Goal: Task Accomplishment & Management: Manage account settings

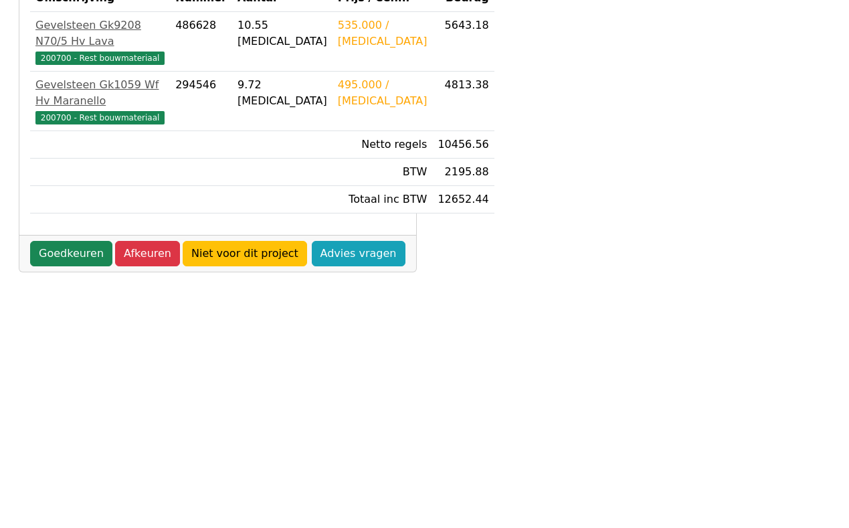
scroll to position [334, 0]
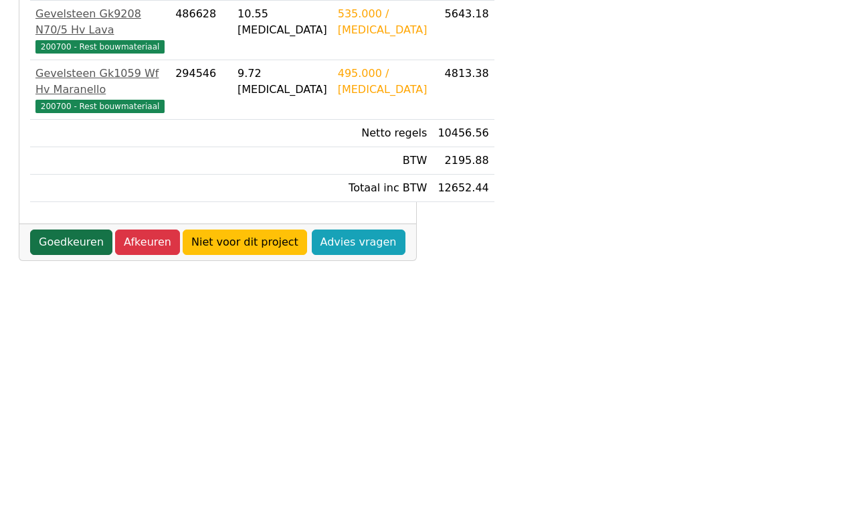
click at [68, 255] on link "Goedkeuren" at bounding box center [71, 241] width 82 height 25
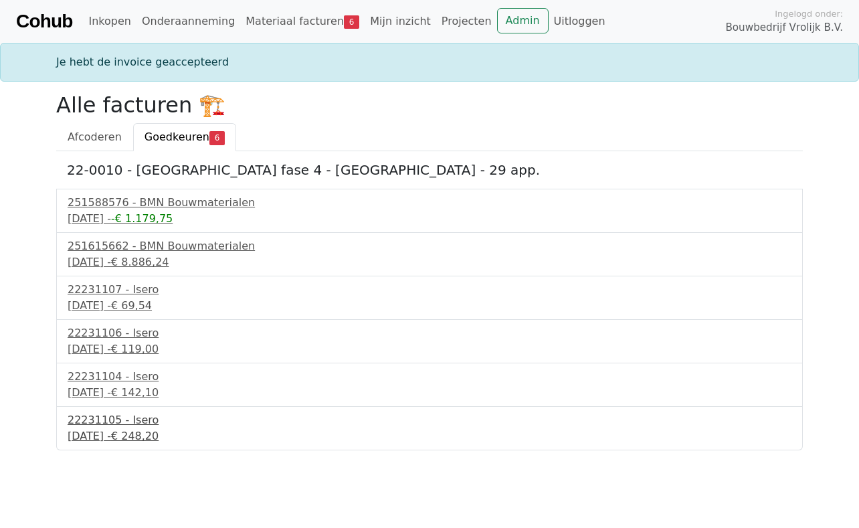
click at [106, 433] on div "16 september 2025 - € 248,20" at bounding box center [430, 436] width 724 height 16
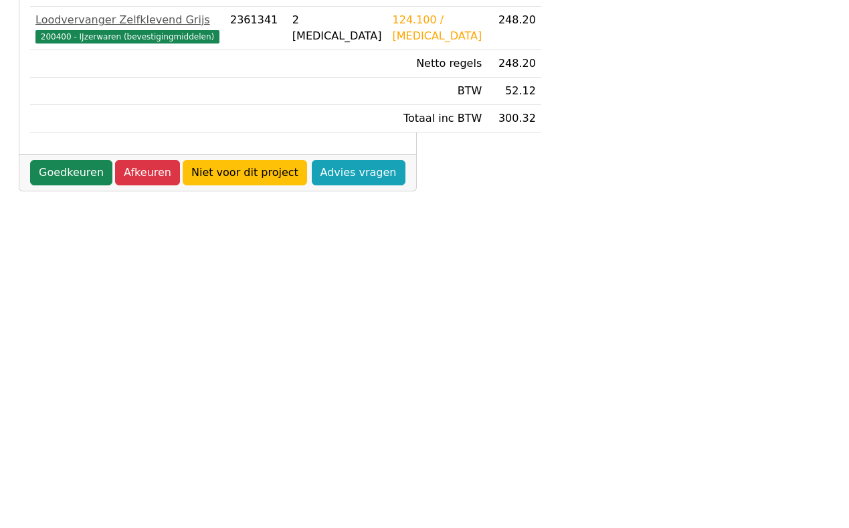
scroll to position [334, 0]
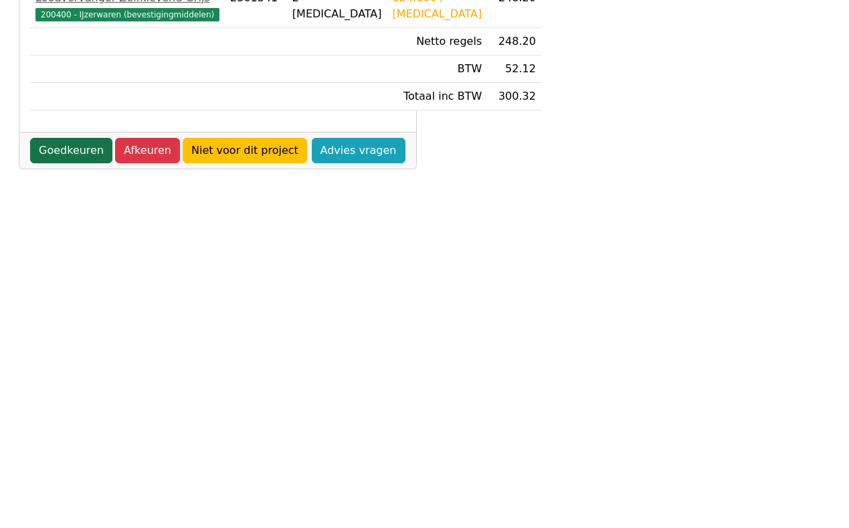
click at [66, 163] on link "Goedkeuren" at bounding box center [71, 150] width 82 height 25
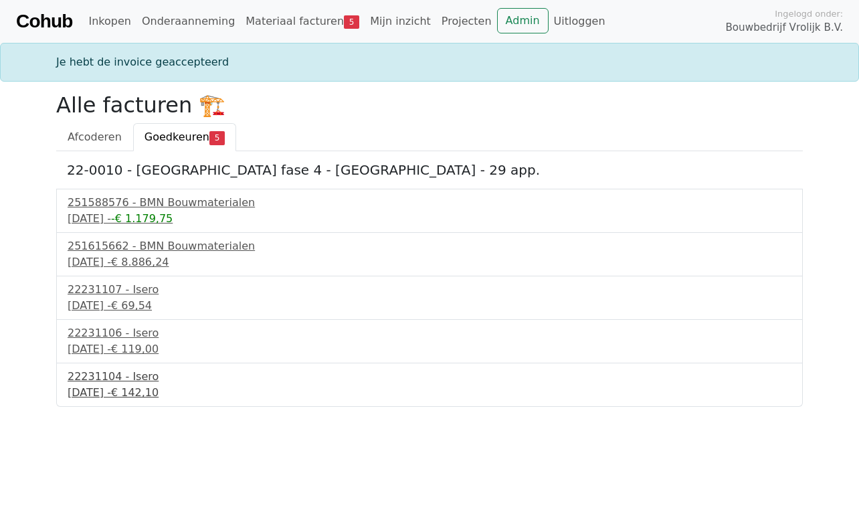
click at [109, 388] on div "16 september 2025 - € 142,10" at bounding box center [430, 393] width 724 height 16
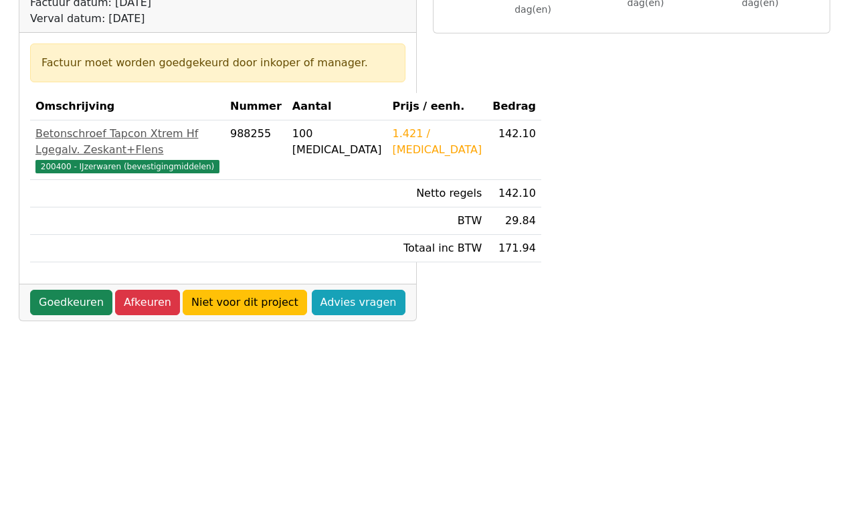
scroll to position [201, 0]
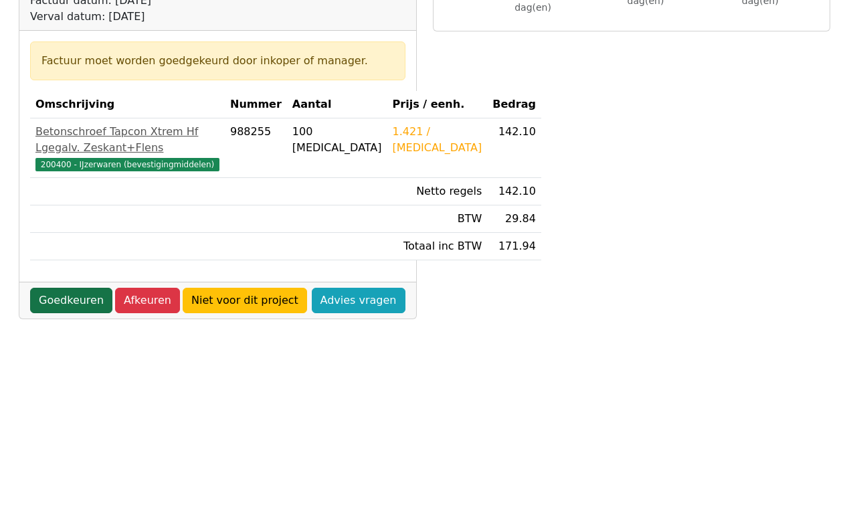
click at [66, 313] on link "Goedkeuren" at bounding box center [71, 300] width 82 height 25
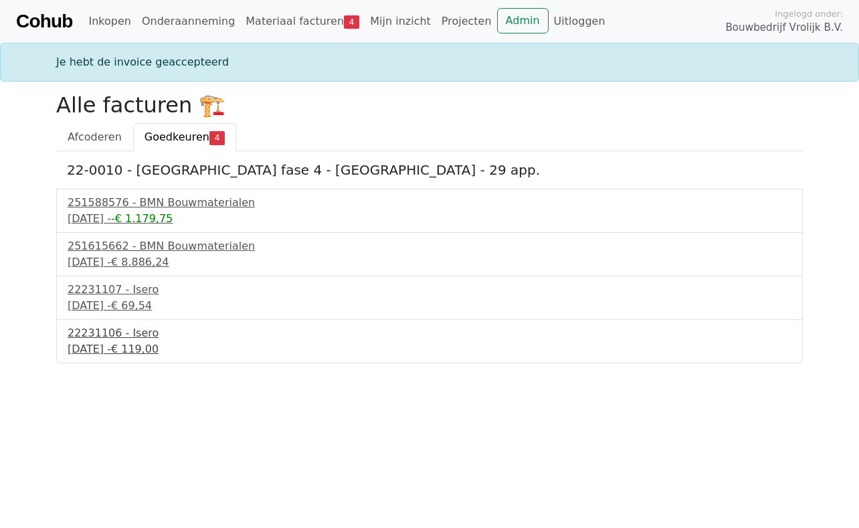
click at [75, 338] on div "22231106 - Isero" at bounding box center [430, 333] width 724 height 16
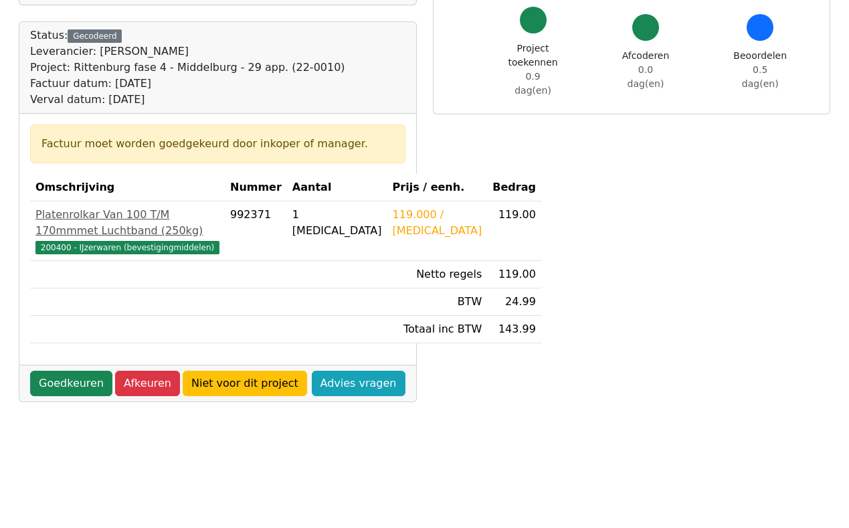
scroll to position [134, 0]
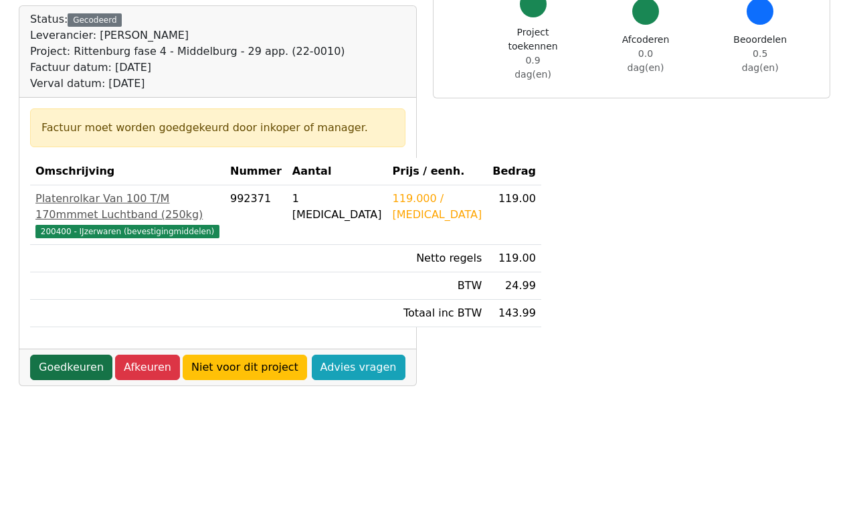
click at [66, 380] on link "Goedkeuren" at bounding box center [71, 366] width 82 height 25
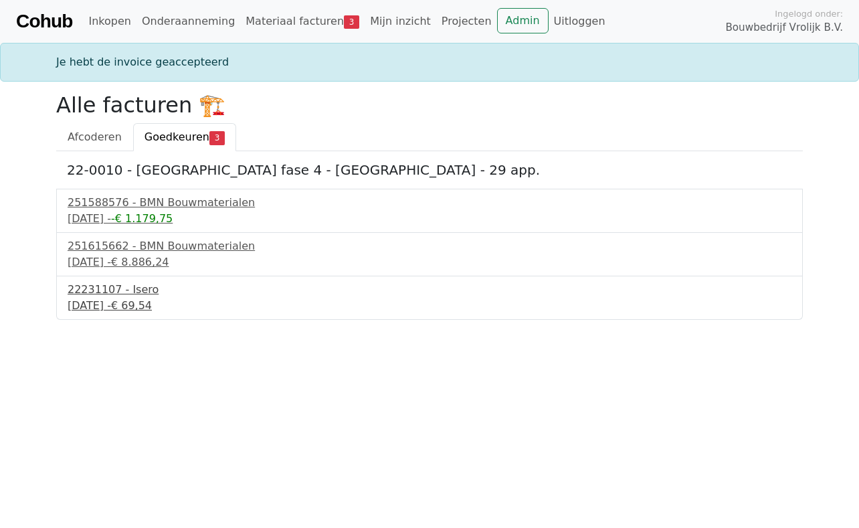
click at [97, 294] on div "22231107 - Isero" at bounding box center [430, 290] width 724 height 16
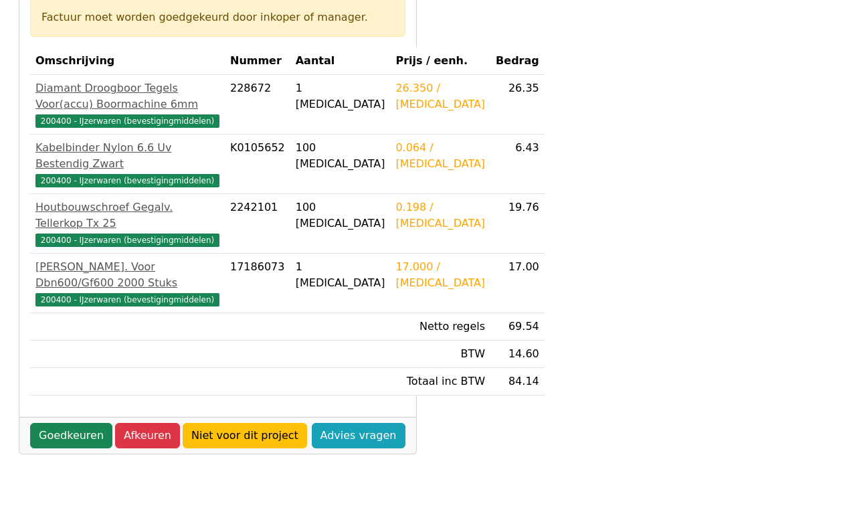
scroll to position [268, 0]
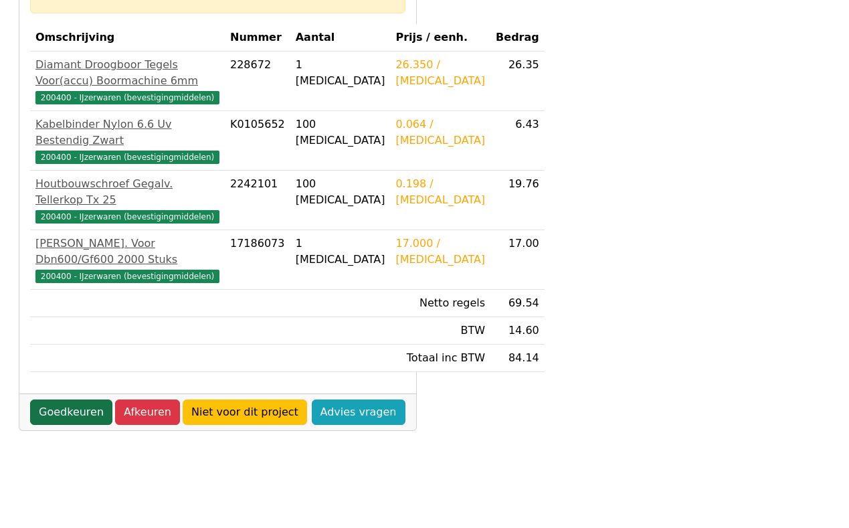
click at [66, 425] on link "Goedkeuren" at bounding box center [71, 411] width 82 height 25
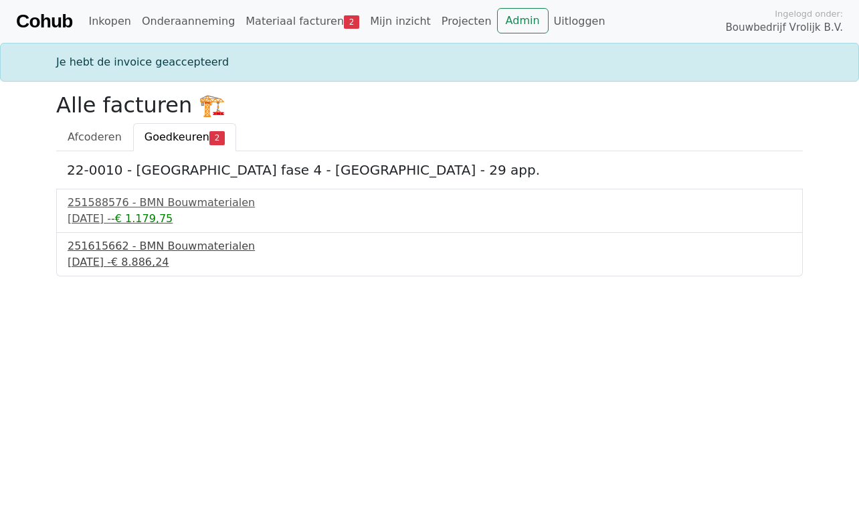
click at [111, 255] on div "16 september 2025 - € 8.886,24" at bounding box center [430, 262] width 724 height 16
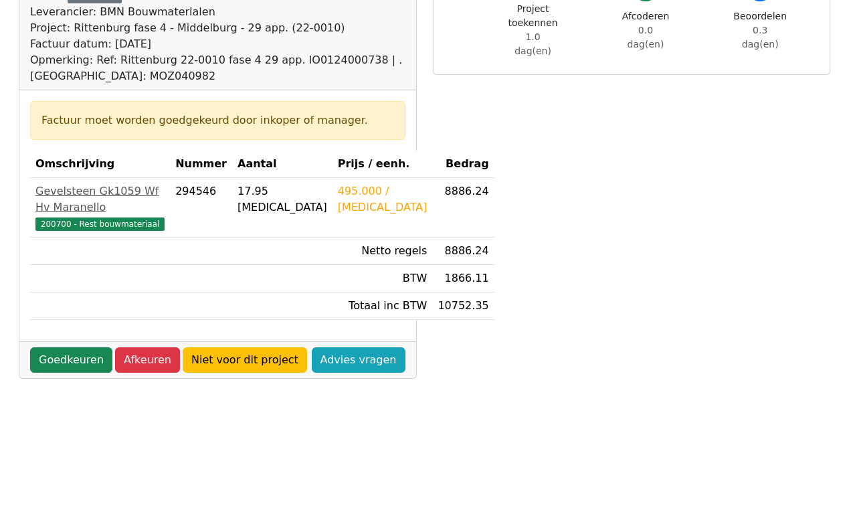
scroll to position [201, 0]
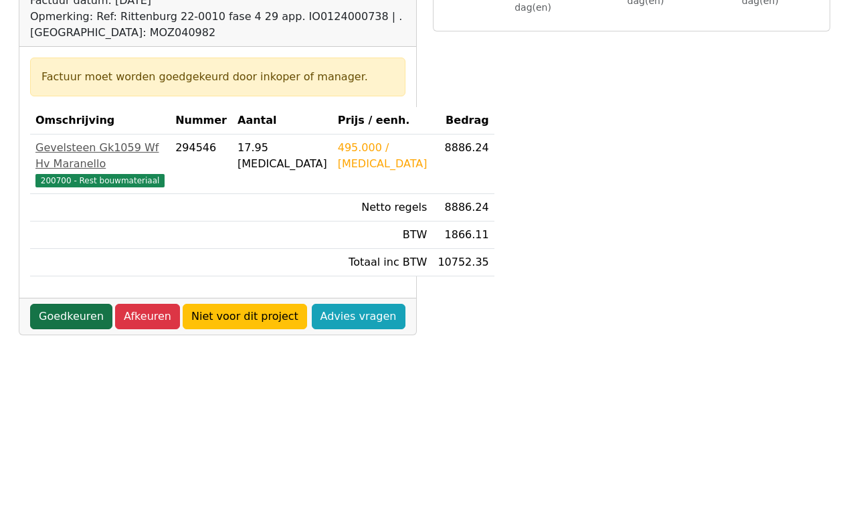
click at [74, 329] on link "Goedkeuren" at bounding box center [71, 316] width 82 height 25
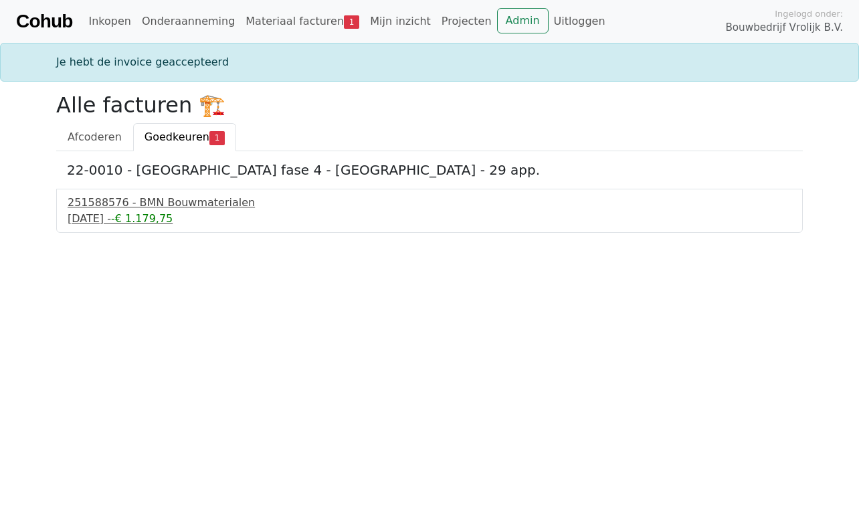
click at [131, 213] on div "11 september 2025 - -€ 1.179,75" at bounding box center [430, 219] width 724 height 16
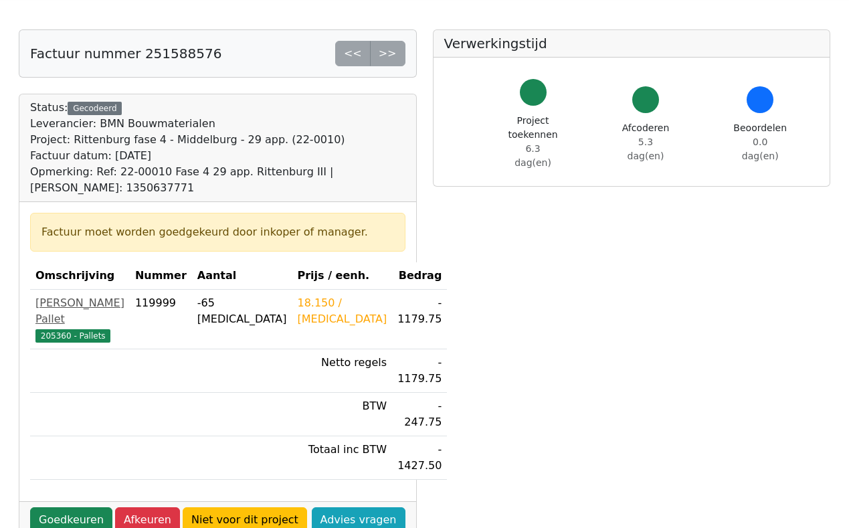
scroll to position [67, 0]
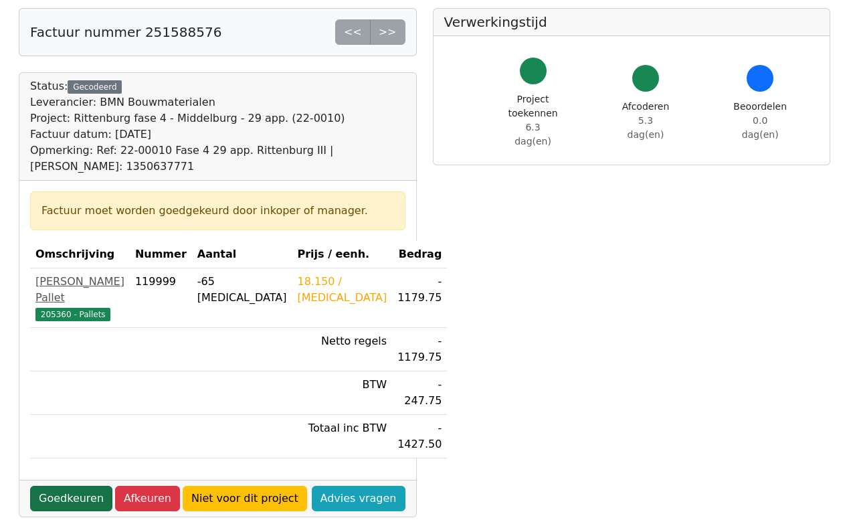
click at [72, 486] on link "Goedkeuren" at bounding box center [71, 498] width 82 height 25
